Goal: Task Accomplishment & Management: Manage account settings

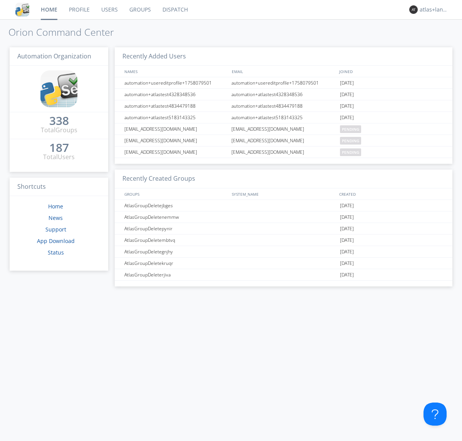
click at [79, 10] on link "Profile" at bounding box center [79, 9] width 32 height 19
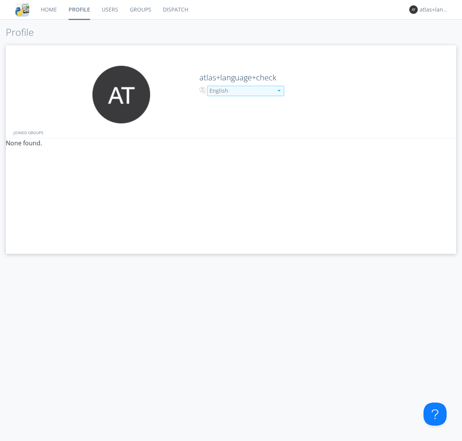
click at [240, 91] on div "English" at bounding box center [240, 91] width 63 height 8
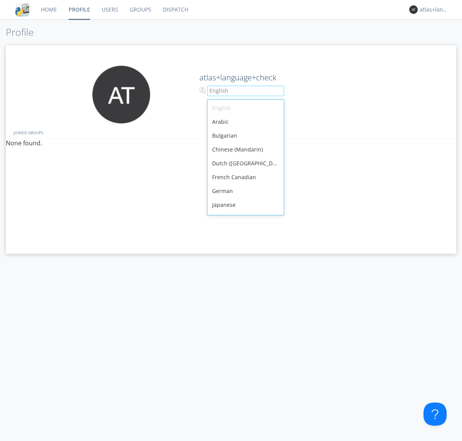
click at [244, 170] on div "French Canadian" at bounding box center [245, 177] width 76 height 14
click at [109, 10] on link "Users" at bounding box center [110, 9] width 28 height 19
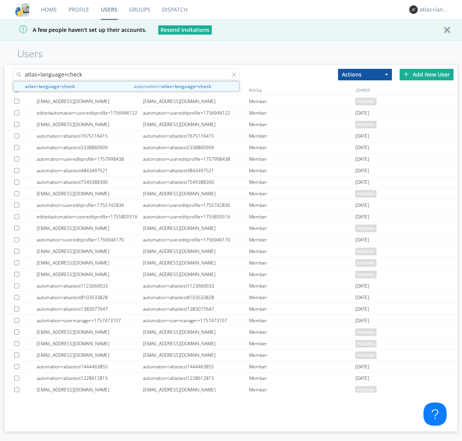
type input "atlas+language+check"
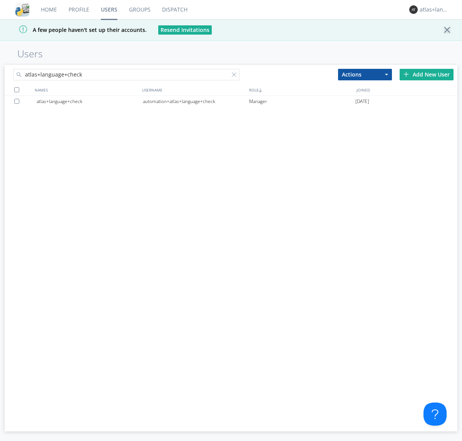
click at [195, 101] on div "automation+atlas+language+check" at bounding box center [196, 102] width 106 height 12
click at [79, 10] on link "Profile" at bounding box center [79, 9] width 32 height 19
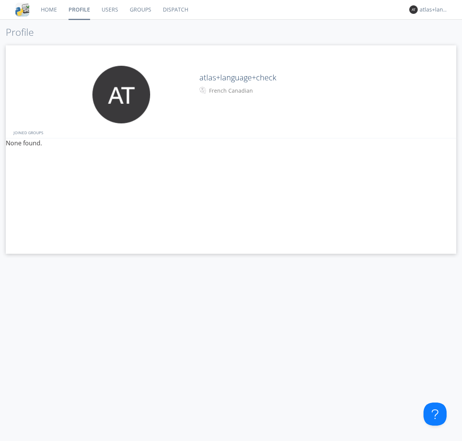
click at [240, 91] on div "French Canadian" at bounding box center [241, 91] width 64 height 8
click at [109, 10] on link "Users" at bounding box center [110, 9] width 28 height 19
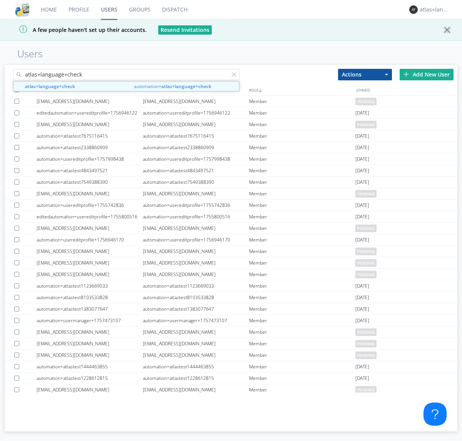
type input "atlas+language+check"
